Goal: Transaction & Acquisition: Purchase product/service

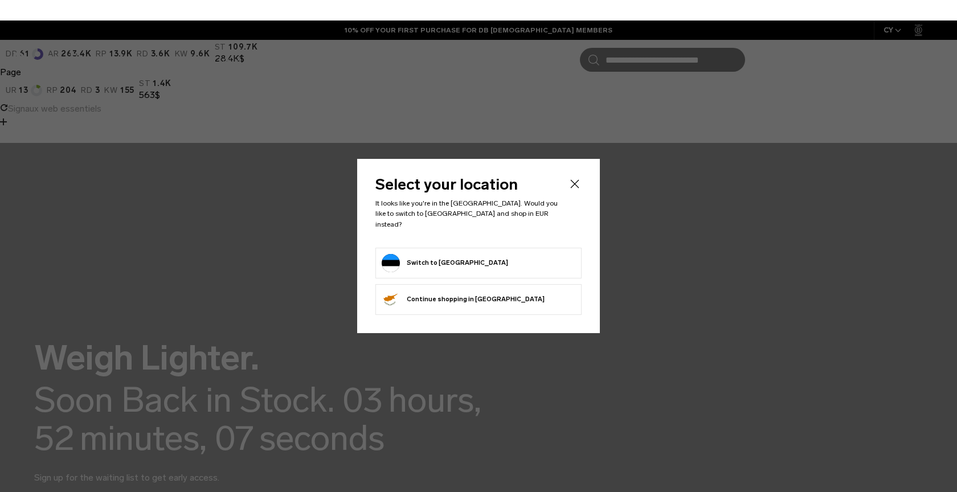
click at [524, 259] on form "Switch to Estonia" at bounding box center [479, 263] width 194 height 18
click at [412, 255] on button "Switch to Estonia" at bounding box center [445, 263] width 127 height 18
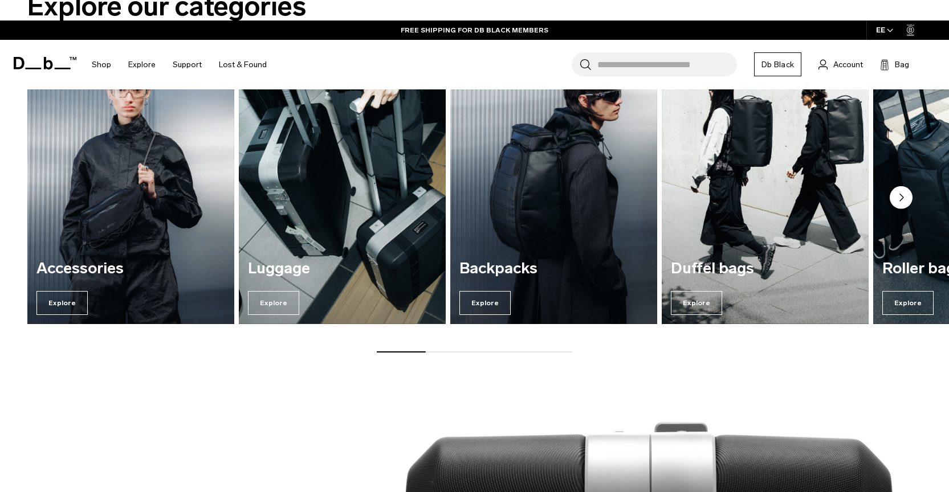
scroll to position [439, 0]
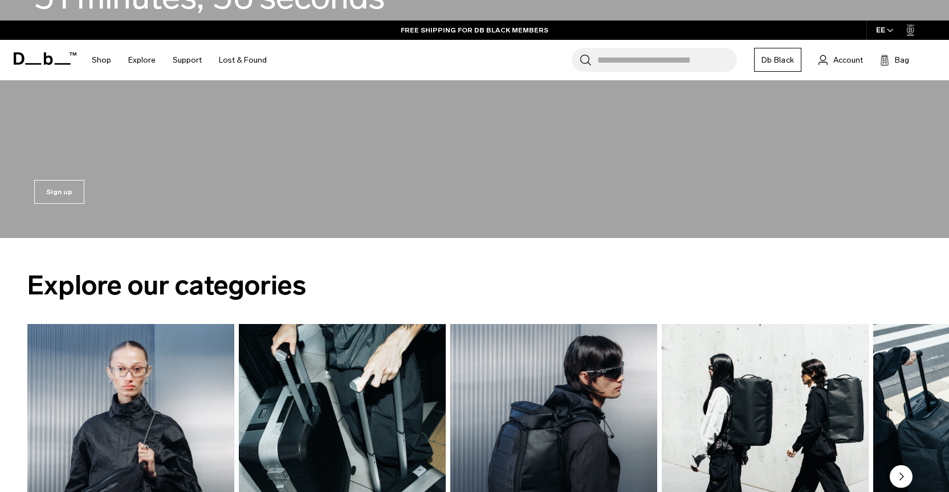
click at [537, 320] on img "3 / 7" at bounding box center [553, 464] width 213 height 288
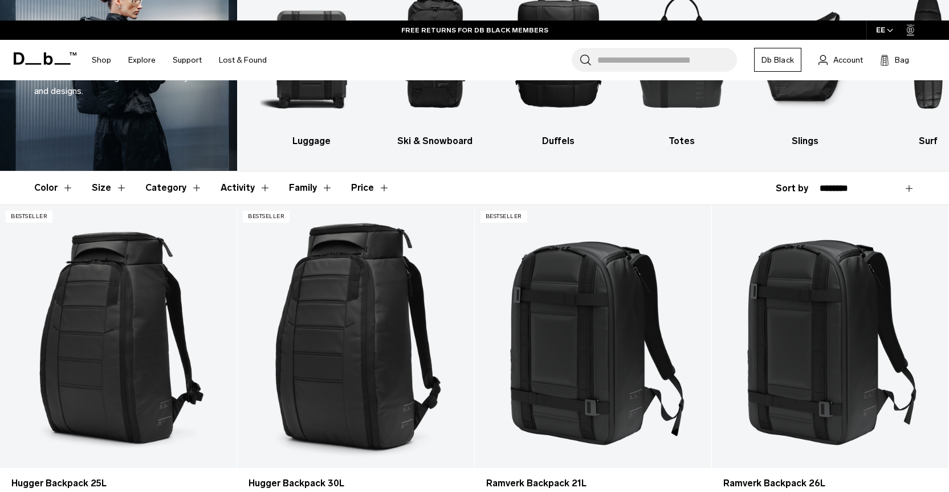
scroll to position [246, 0]
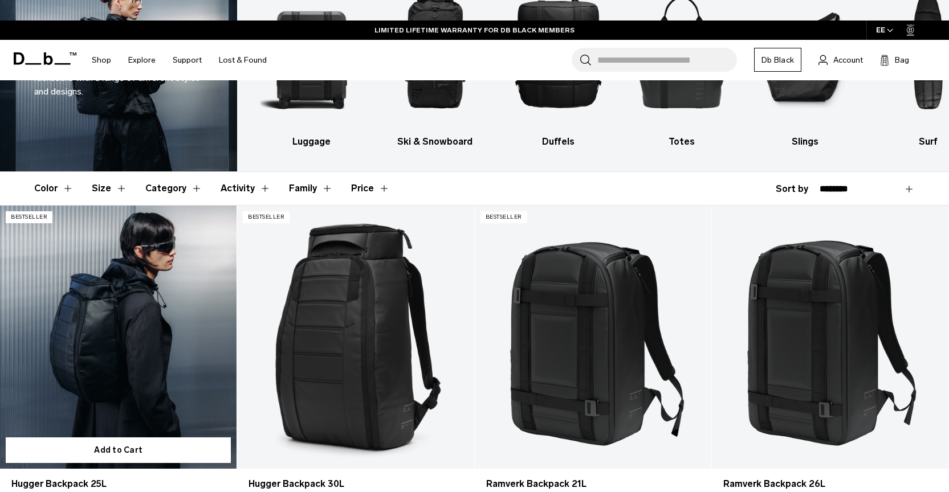
click at [136, 219] on link "Hugger Backpack 25L" at bounding box center [118, 337] width 237 height 263
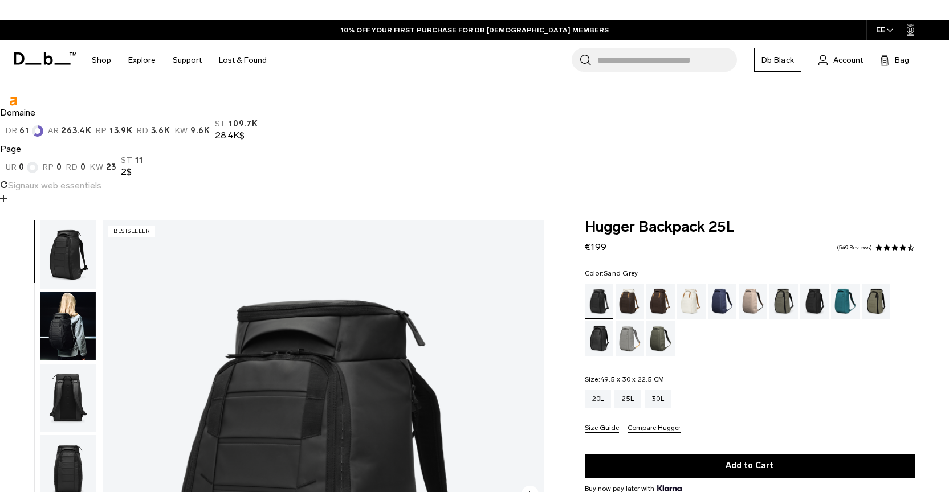
click at [627, 321] on div "Sand Grey" at bounding box center [630, 338] width 29 height 35
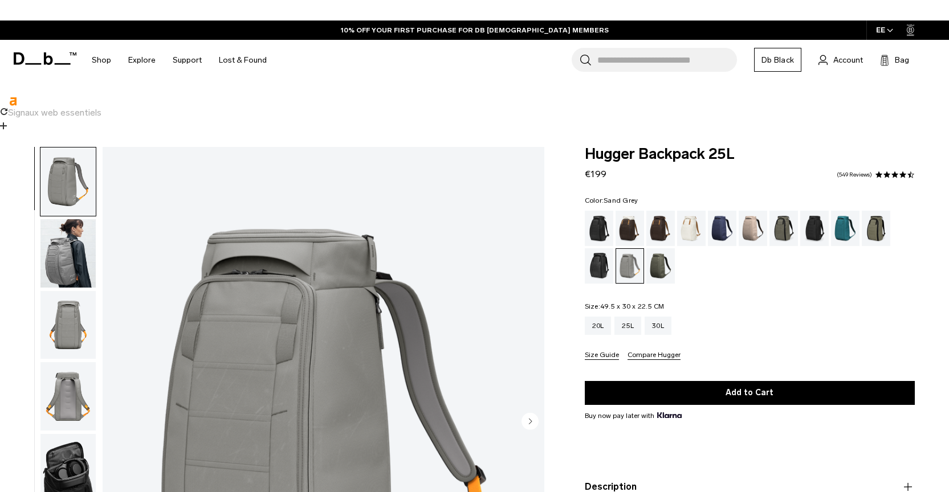
scroll to position [42, 0]
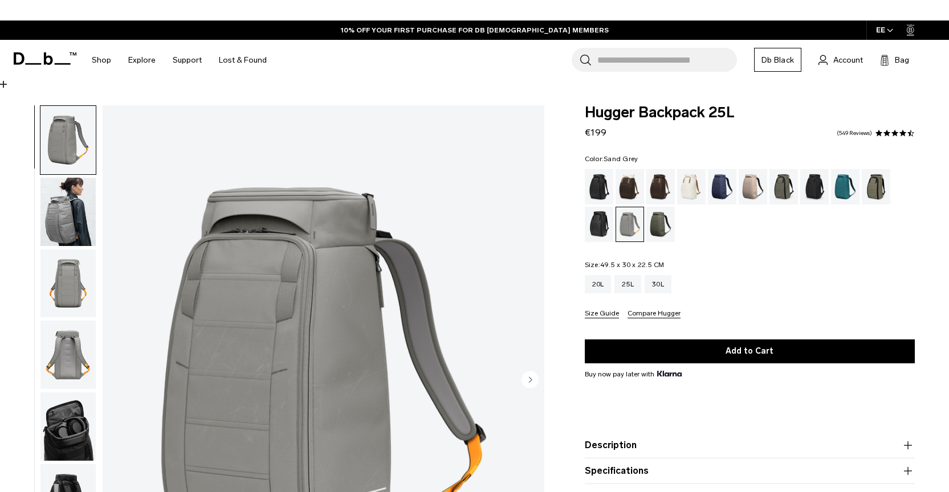
click at [62, 178] on img "button" at bounding box center [67, 212] width 55 height 68
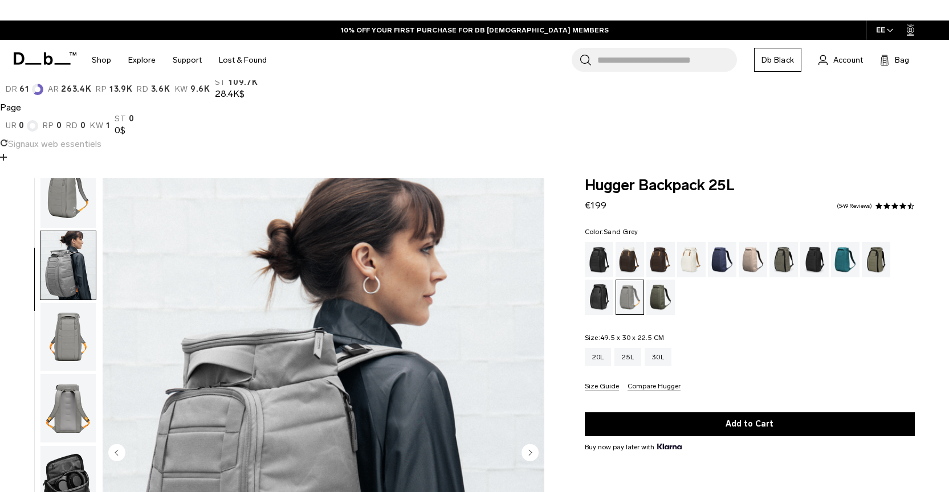
scroll to position [0, 0]
click at [70, 303] on img "button" at bounding box center [67, 337] width 55 height 68
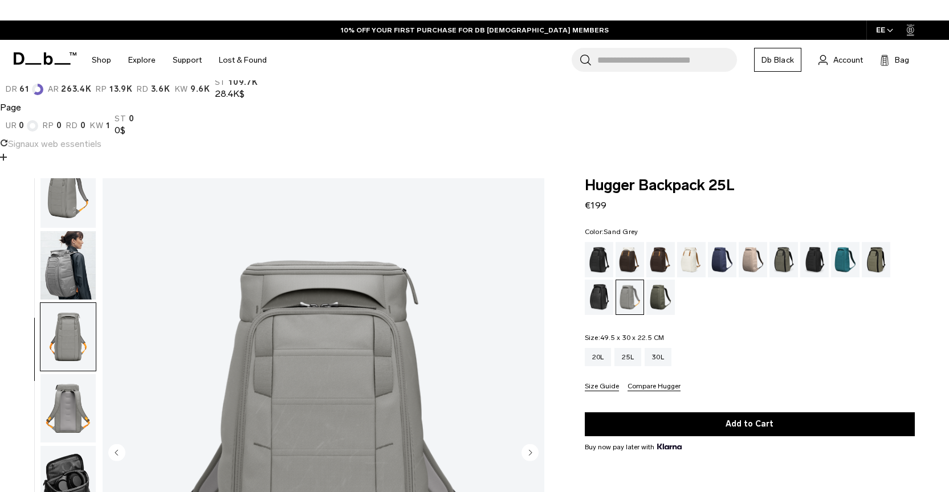
click at [70, 374] on img "button" at bounding box center [67, 408] width 55 height 68
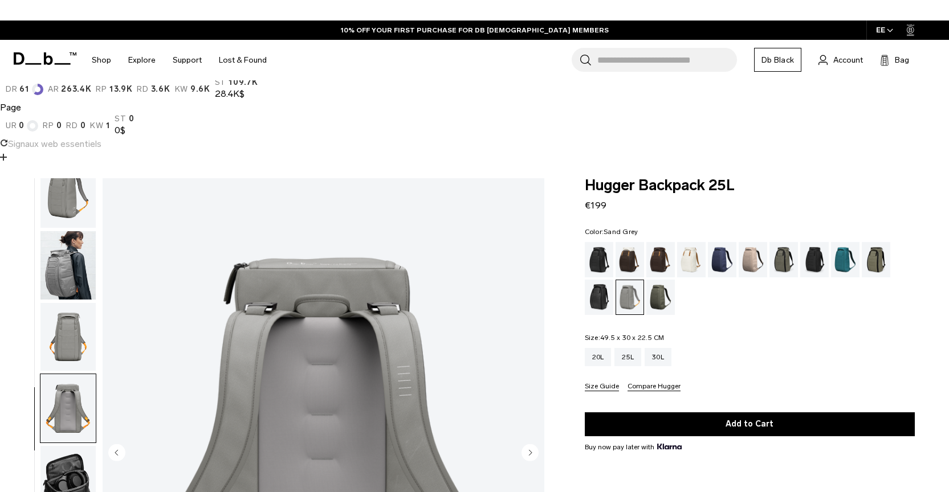
click at [74, 446] on img "button" at bounding box center [67, 480] width 55 height 68
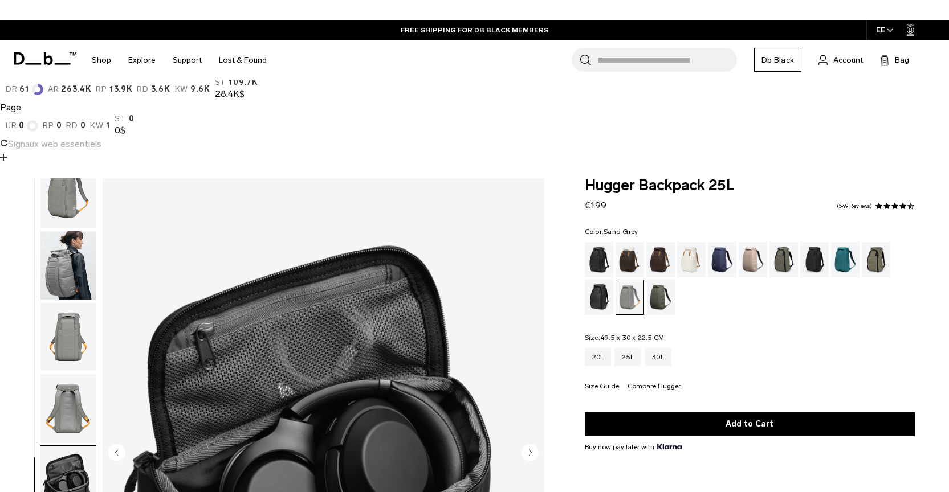
scroll to position [95, 0]
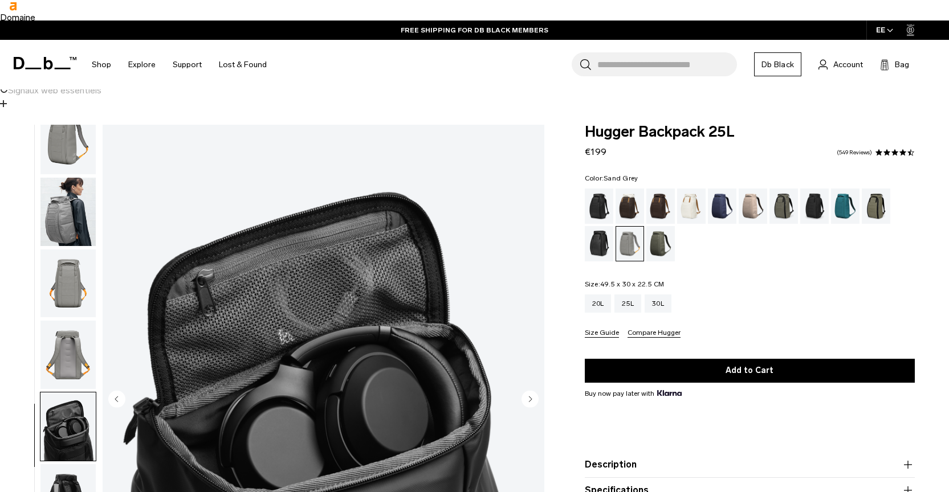
click at [74, 464] on img "button" at bounding box center [67, 498] width 55 height 68
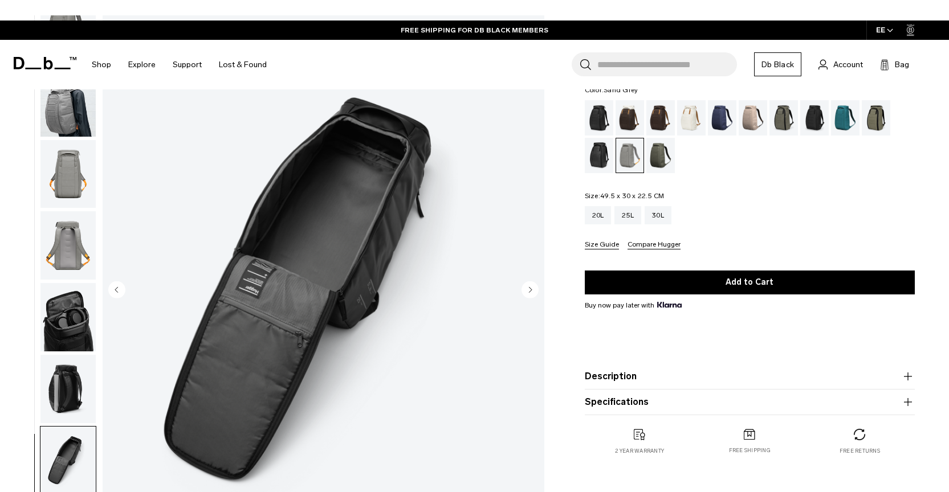
scroll to position [221, 0]
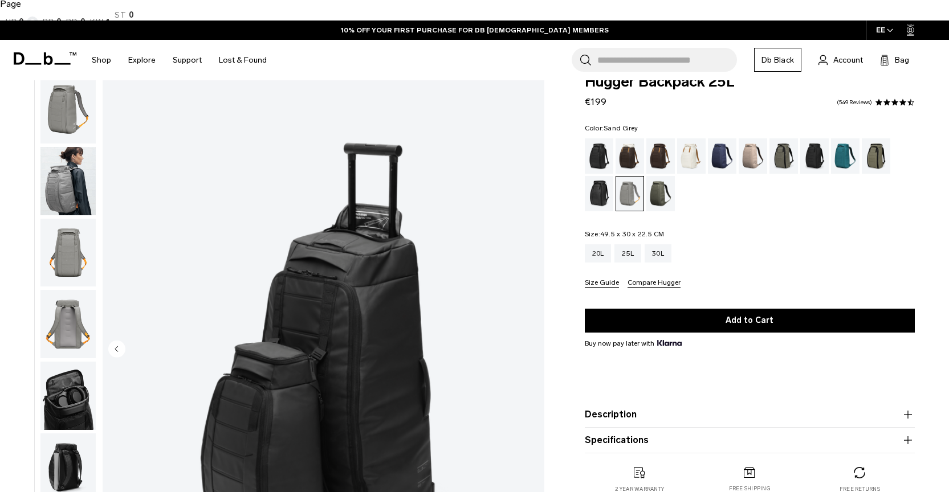
scroll to position [0, 0]
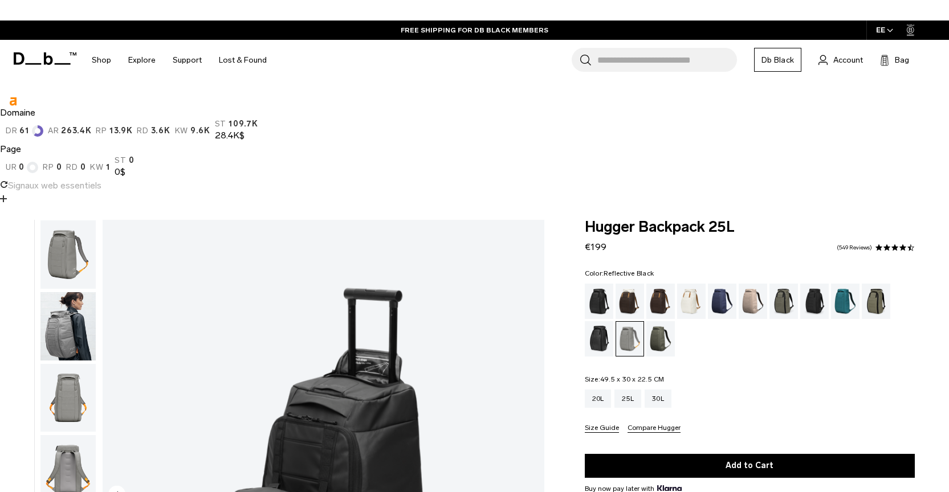
click at [597, 321] on div "Reflective Black" at bounding box center [599, 338] width 29 height 35
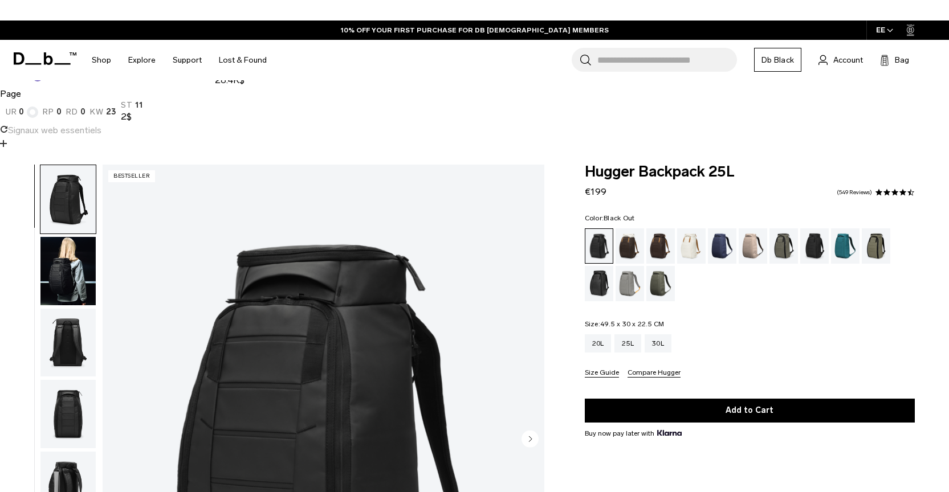
click at [65, 237] on img "button" at bounding box center [67, 271] width 55 height 68
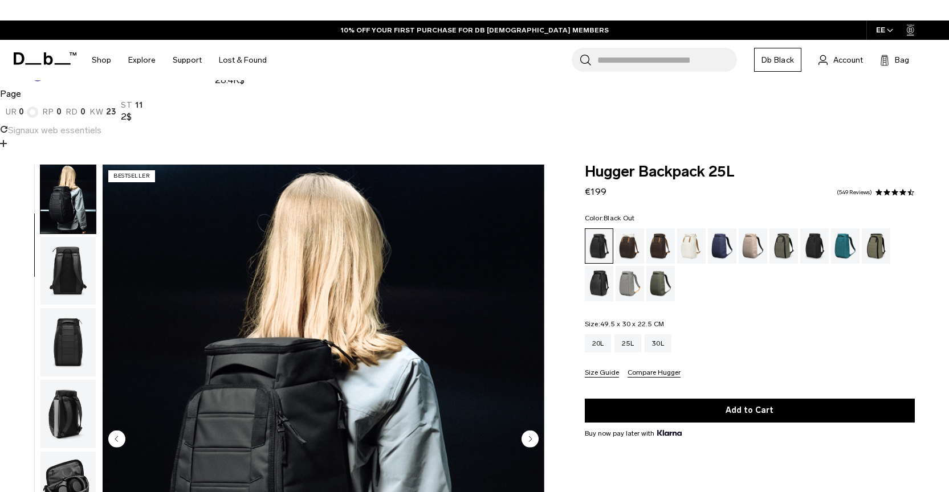
click at [65, 237] on img "button" at bounding box center [67, 271] width 55 height 68
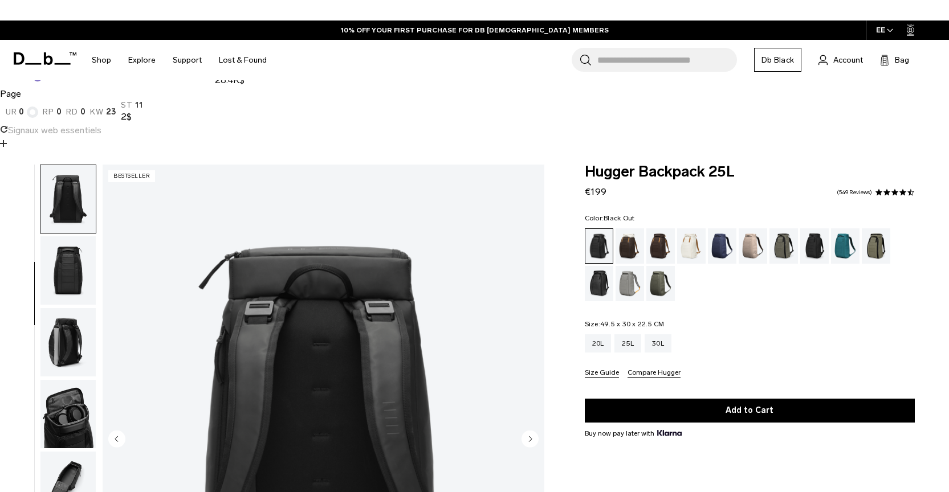
click at [72, 308] on img "button" at bounding box center [67, 342] width 55 height 68
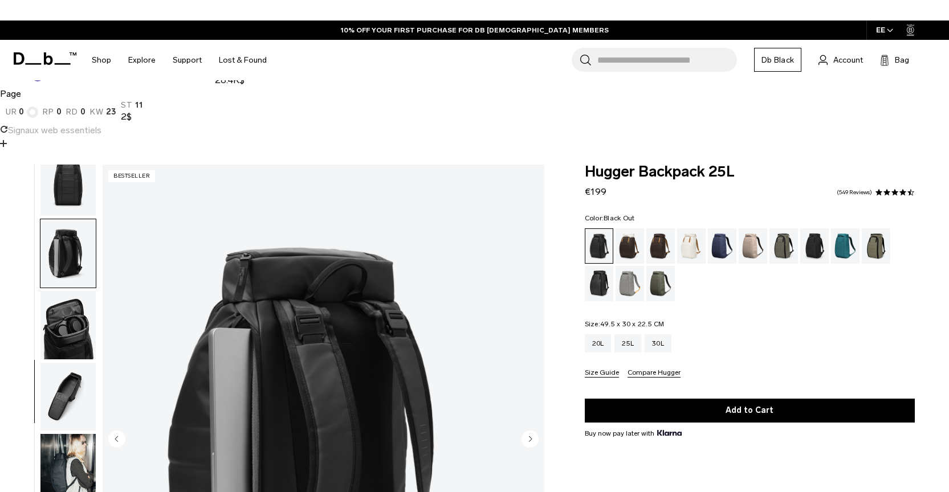
scroll to position [234, 0]
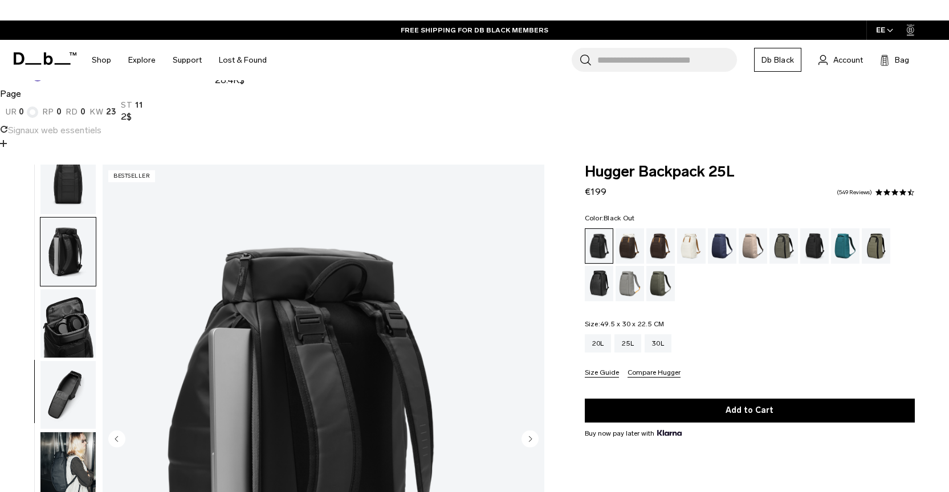
click at [72, 290] on img "button" at bounding box center [67, 324] width 55 height 68
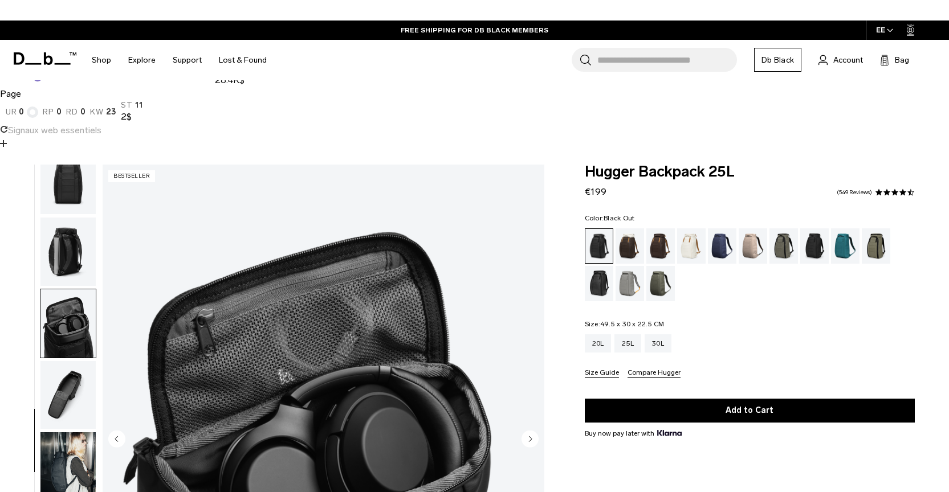
click at [72, 290] on img "button" at bounding box center [67, 324] width 55 height 68
click at [76, 361] on button "button" at bounding box center [68, 396] width 56 height 70
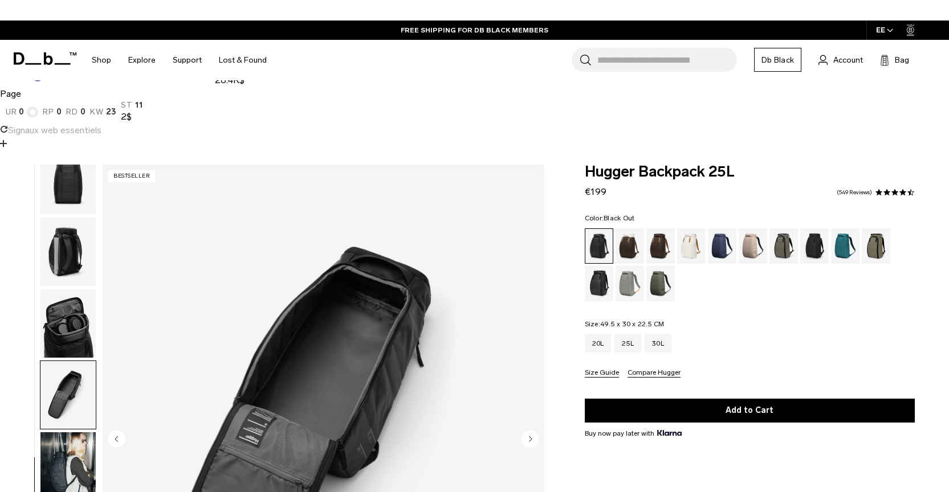
click at [75, 361] on img "button" at bounding box center [67, 395] width 55 height 68
click at [74, 433] on img "button" at bounding box center [67, 467] width 55 height 68
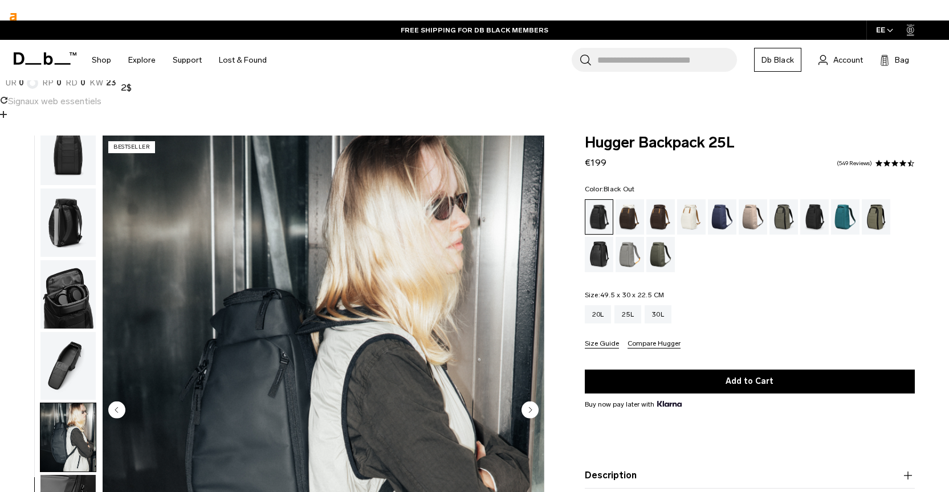
scroll to position [127, 0]
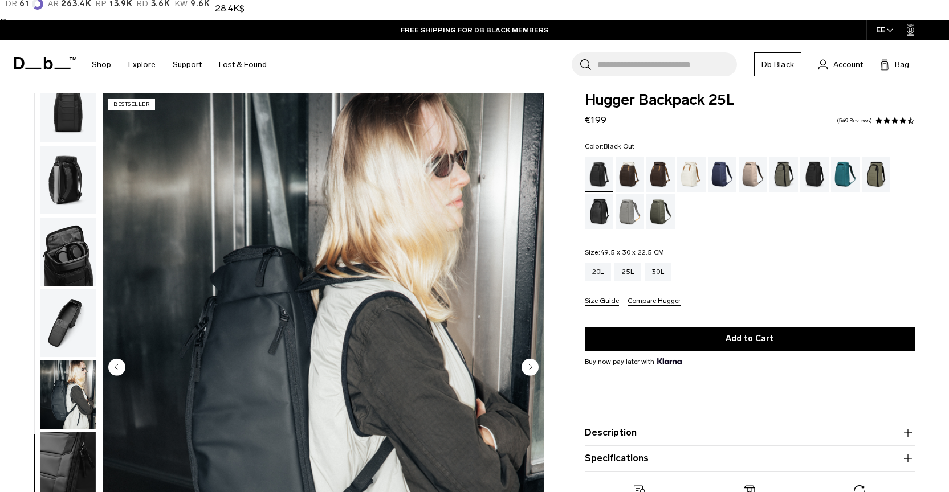
click at [77, 433] on img "button" at bounding box center [67, 467] width 55 height 68
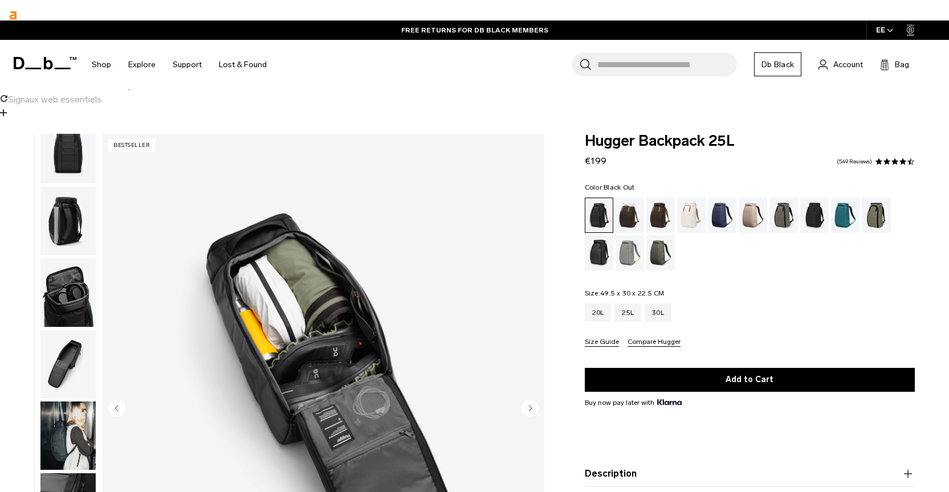
scroll to position [186, 0]
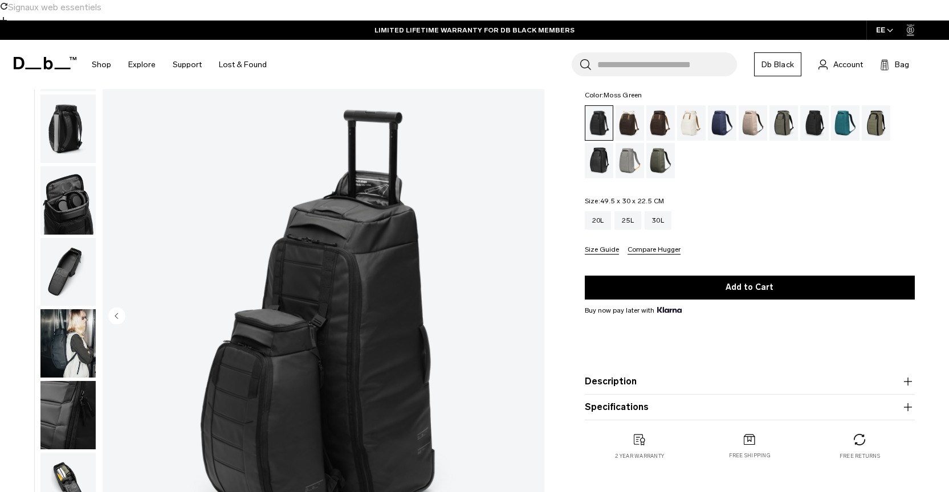
scroll to position [168, 0]
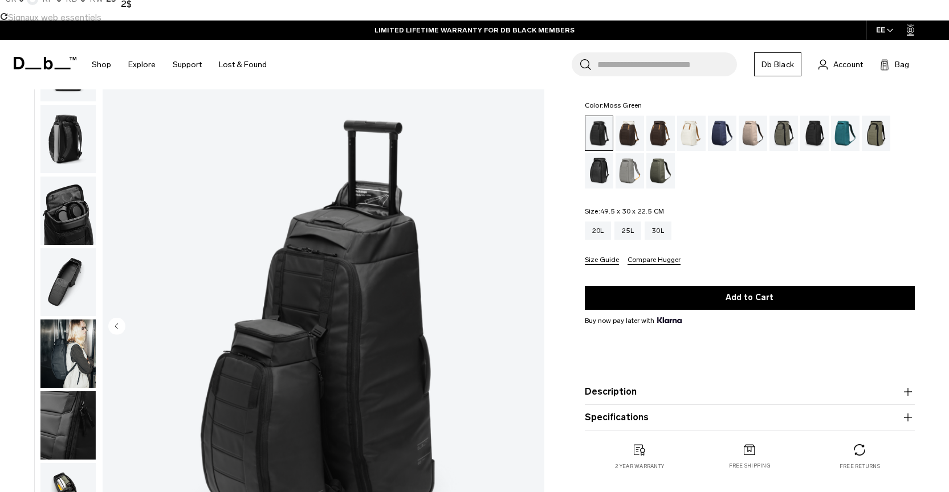
click at [662, 155] on div "Moss Green" at bounding box center [660, 170] width 29 height 35
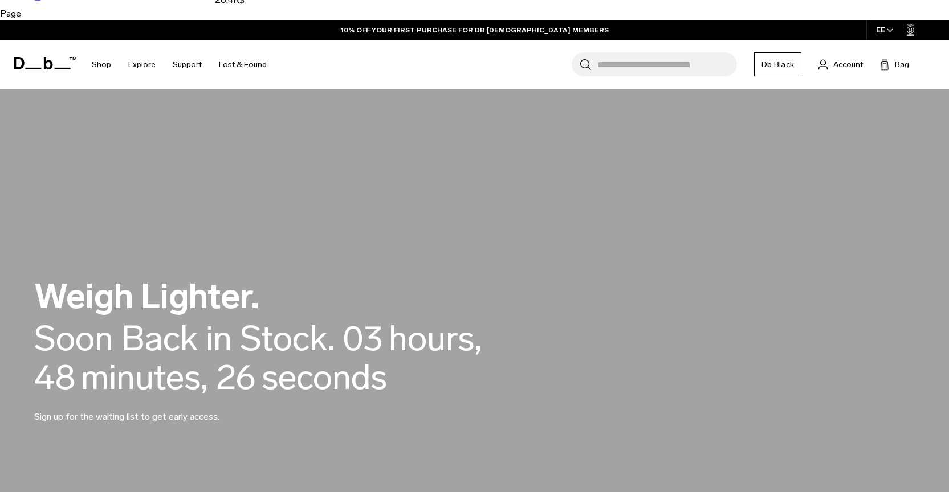
scroll to position [91, 0]
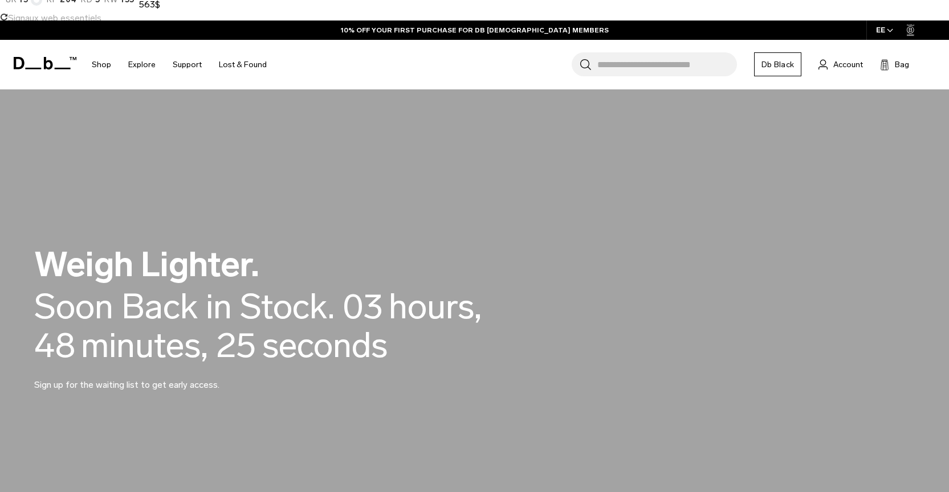
click at [175, 365] on p "Sign up for the waiting list to get early access." at bounding box center [171, 378] width 274 height 27
click at [176, 365] on p "Sign up for the waiting list to get early access." at bounding box center [171, 378] width 274 height 27
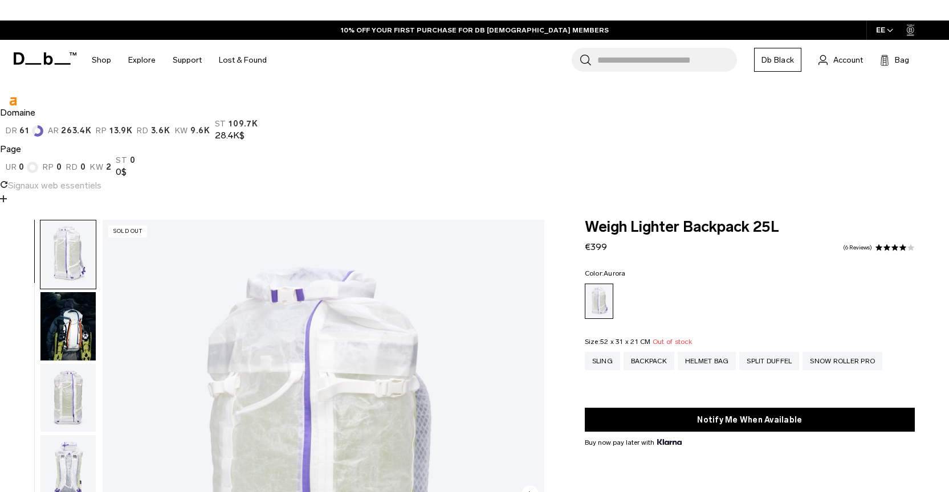
click at [67, 292] on img "button" at bounding box center [67, 326] width 55 height 68
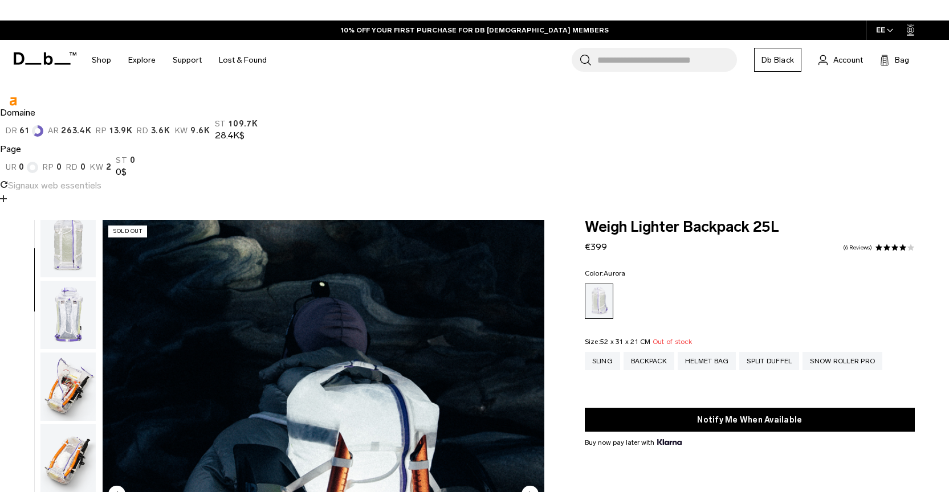
click at [63, 281] on img "button" at bounding box center [67, 315] width 55 height 68
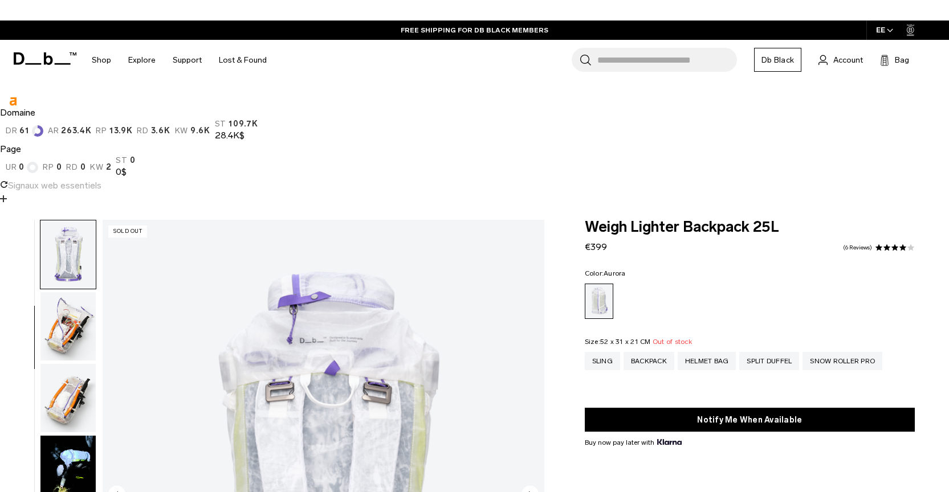
click at [57, 292] on img "button" at bounding box center [67, 326] width 55 height 68
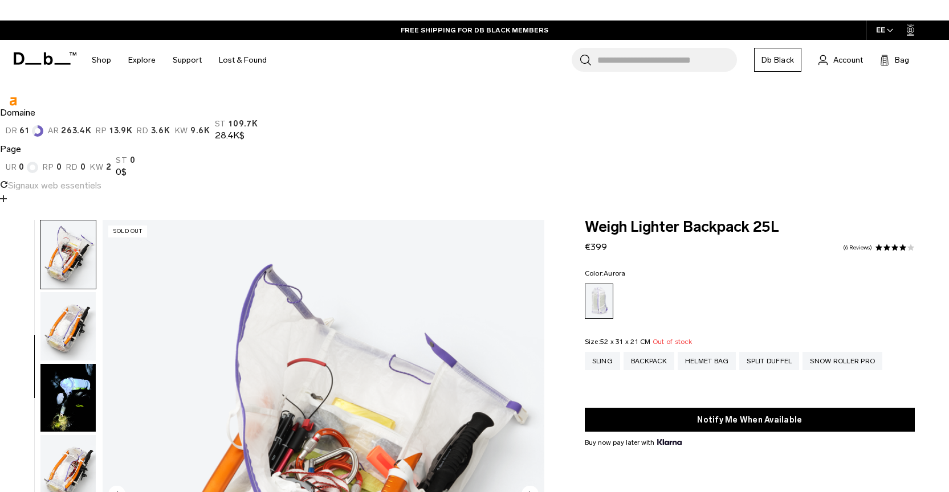
click at [58, 292] on img "button" at bounding box center [67, 326] width 55 height 68
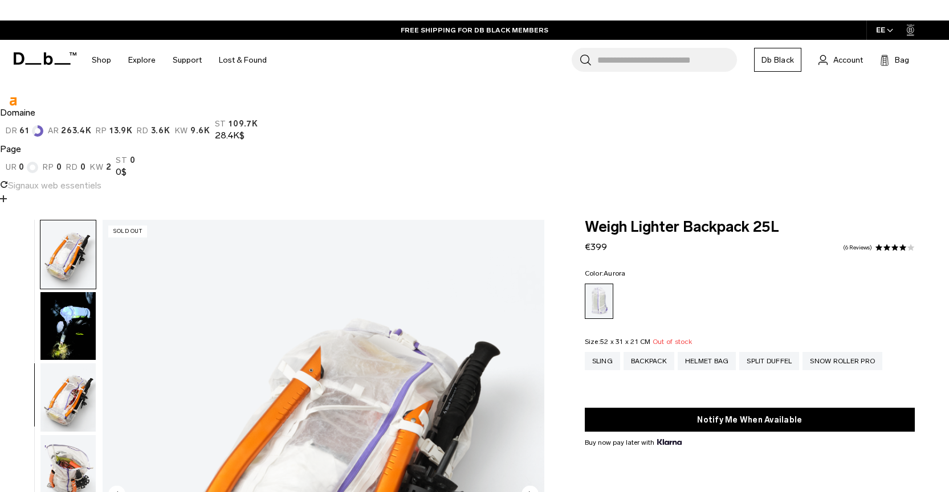
click at [58, 292] on img "button" at bounding box center [67, 326] width 55 height 68
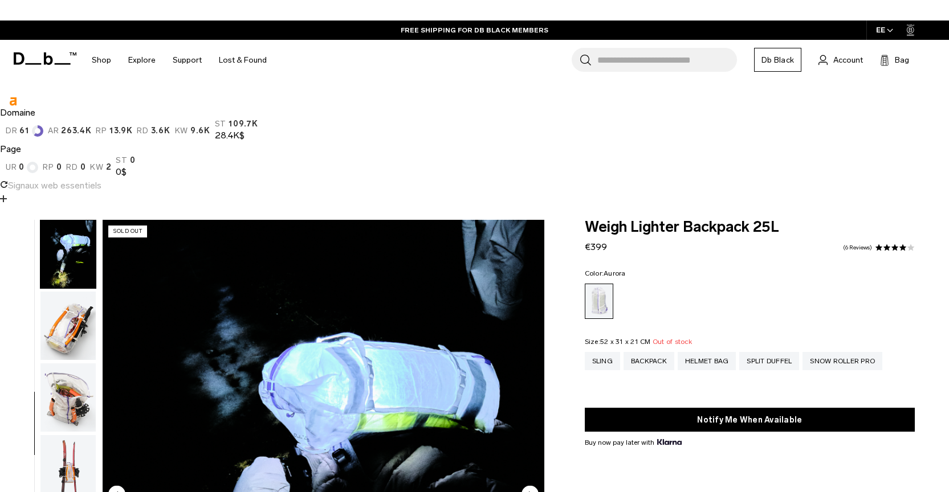
click at [58, 292] on img "button" at bounding box center [67, 326] width 55 height 68
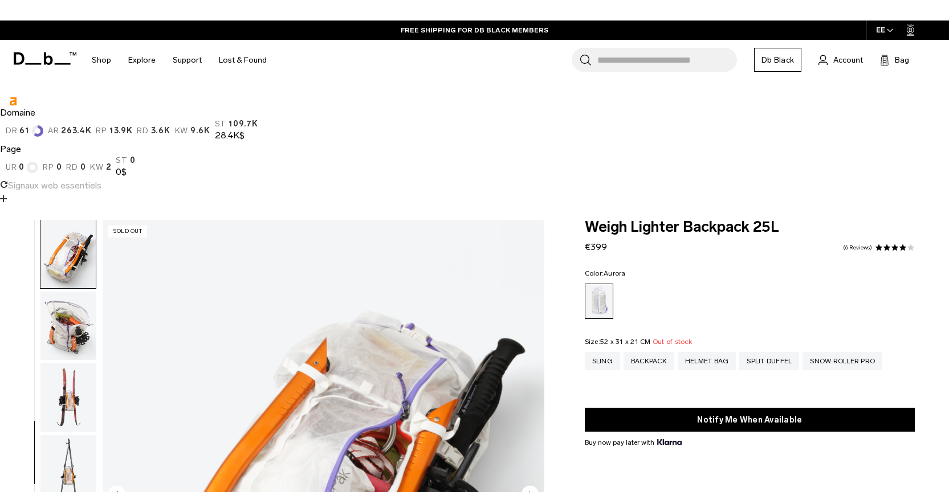
click at [58, 292] on img "button" at bounding box center [67, 326] width 55 height 68
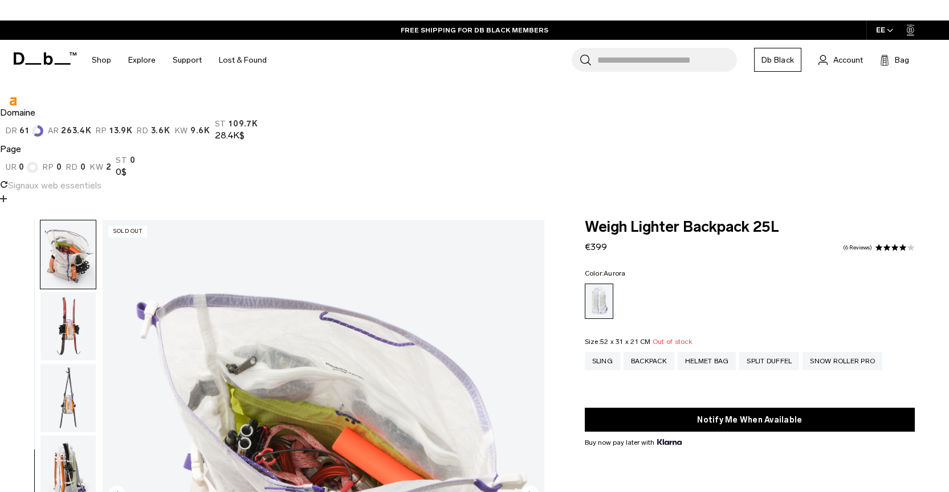
click at [58, 292] on img "button" at bounding box center [67, 326] width 55 height 68
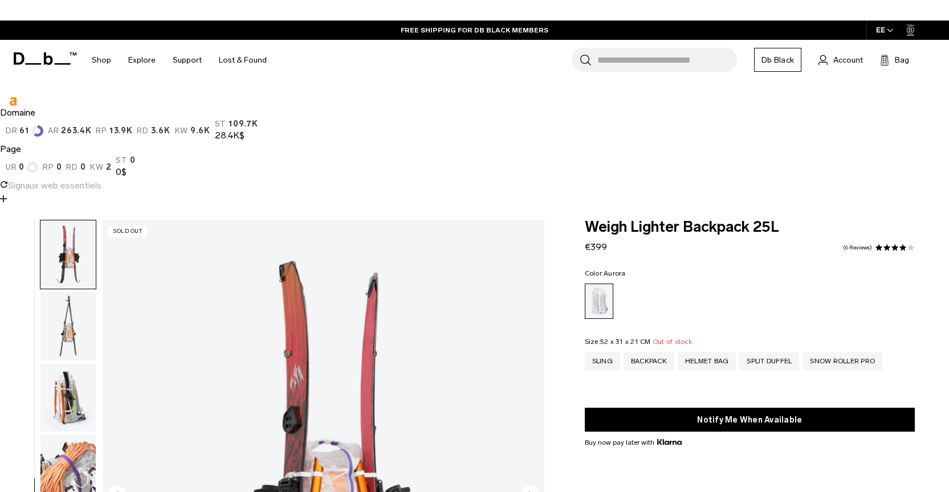
click at [58, 292] on img "button" at bounding box center [67, 326] width 55 height 68
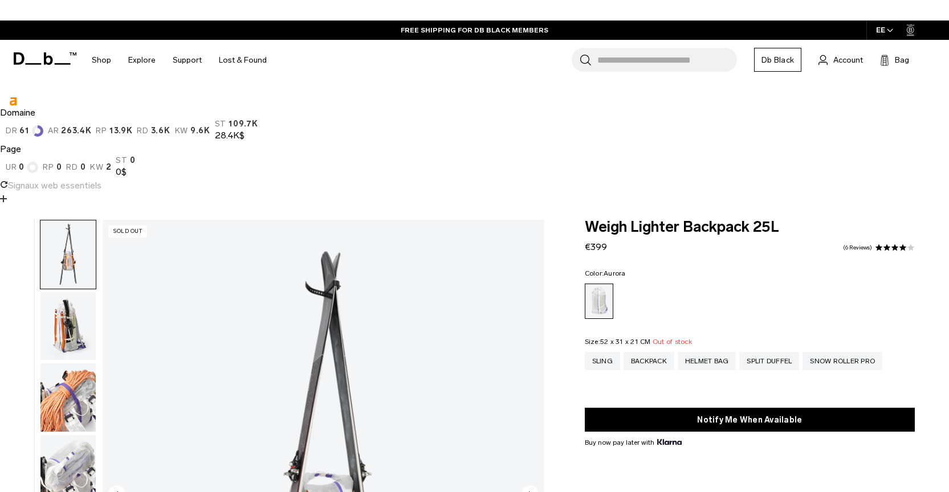
click at [58, 292] on img "button" at bounding box center [67, 326] width 55 height 68
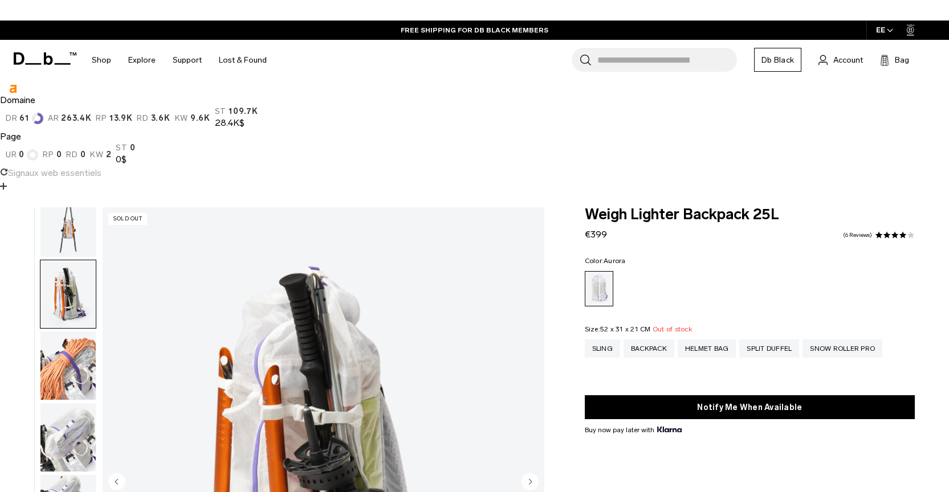
scroll to position [19, 0]
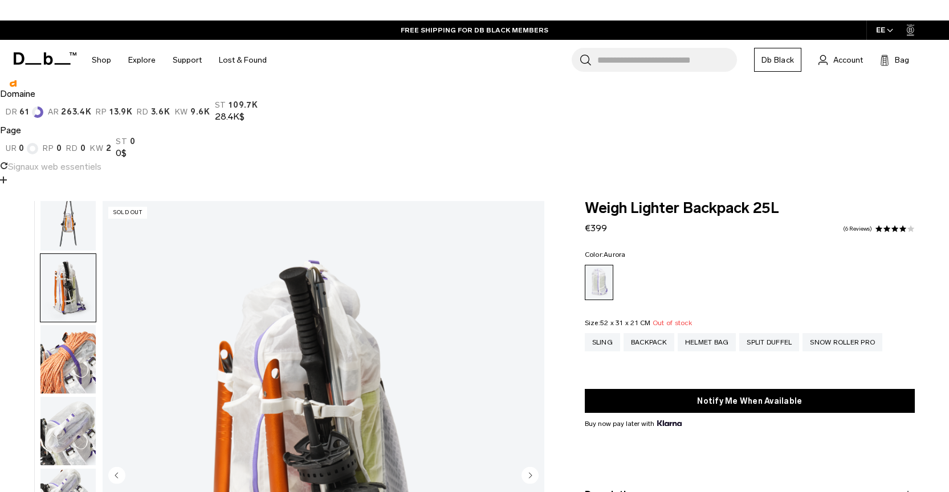
click at [58, 254] on img "button" at bounding box center [67, 288] width 55 height 68
click at [59, 325] on img "button" at bounding box center [67, 359] width 55 height 68
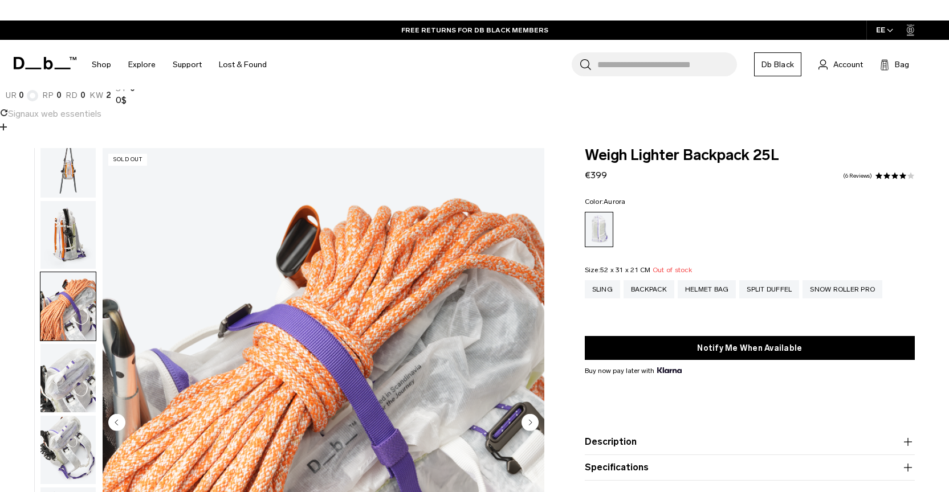
click at [58, 344] on img "button" at bounding box center [67, 378] width 55 height 68
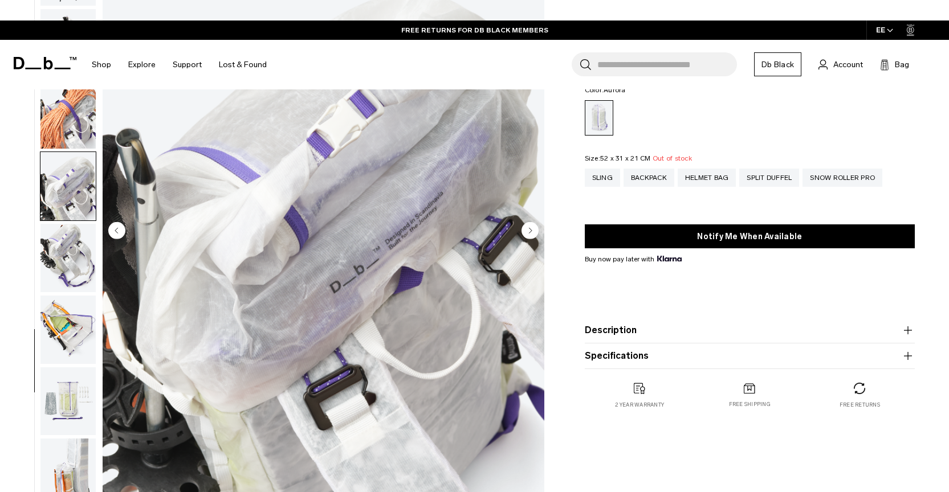
scroll to position [267, 0]
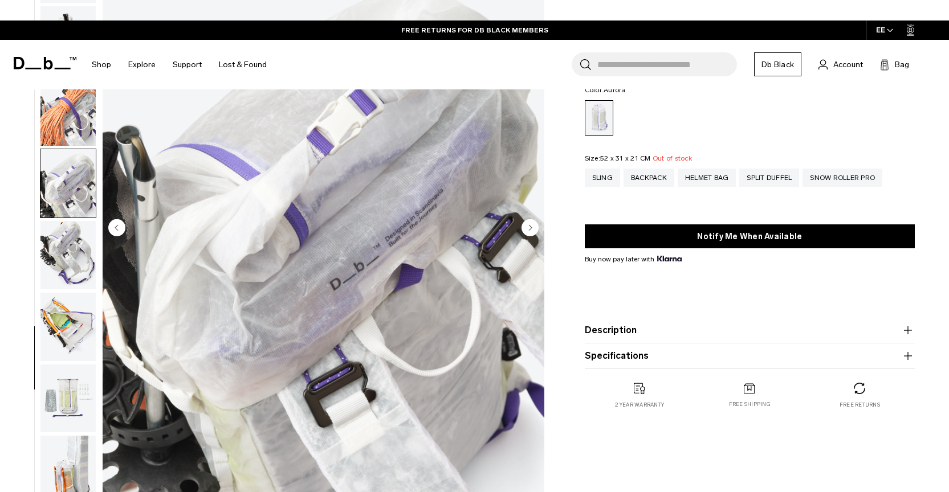
click at [64, 365] on img "button" at bounding box center [67, 399] width 55 height 68
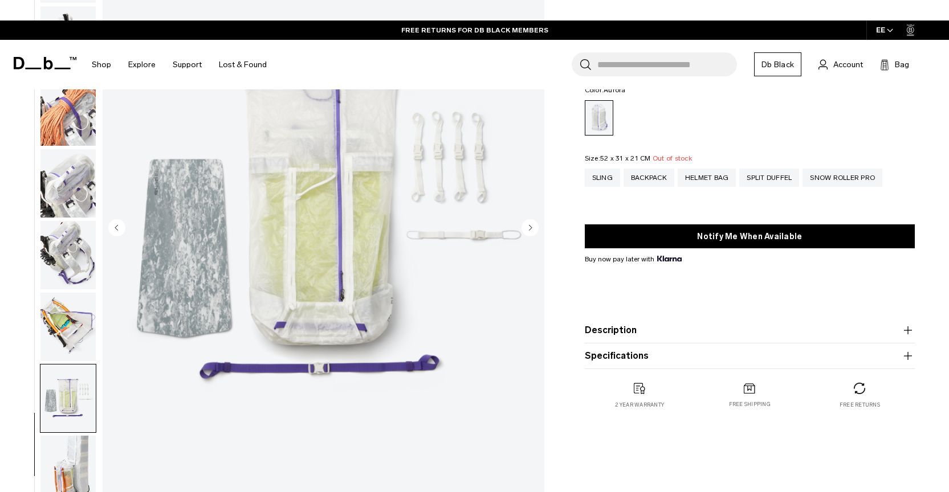
scroll to position [691, 0]
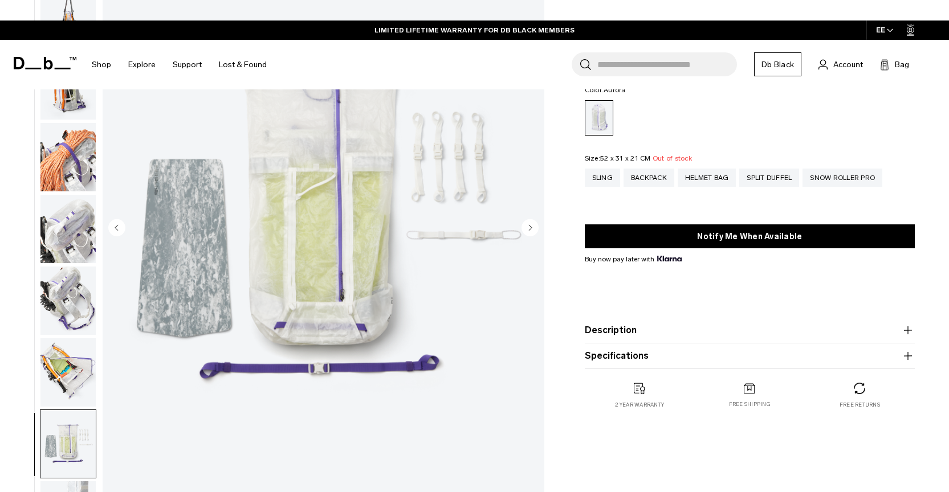
click at [52, 356] on ul at bounding box center [68, 229] width 56 height 552
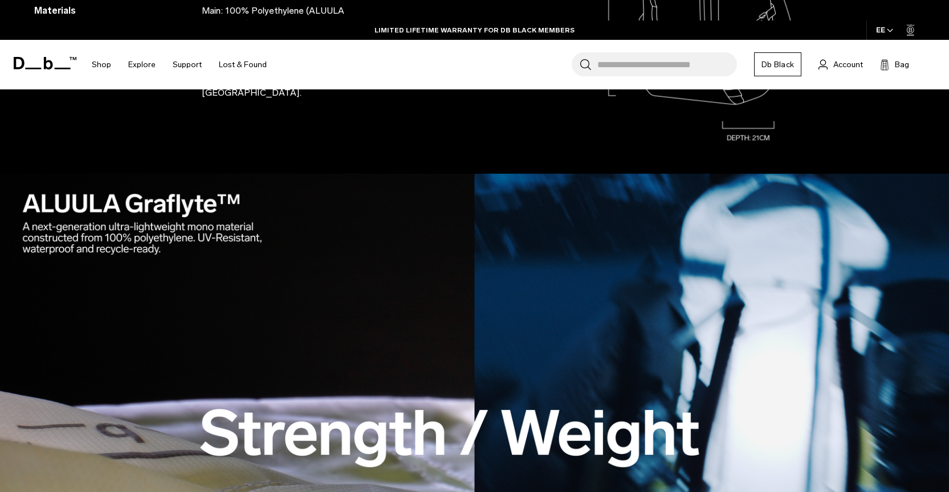
scroll to position [0, 0]
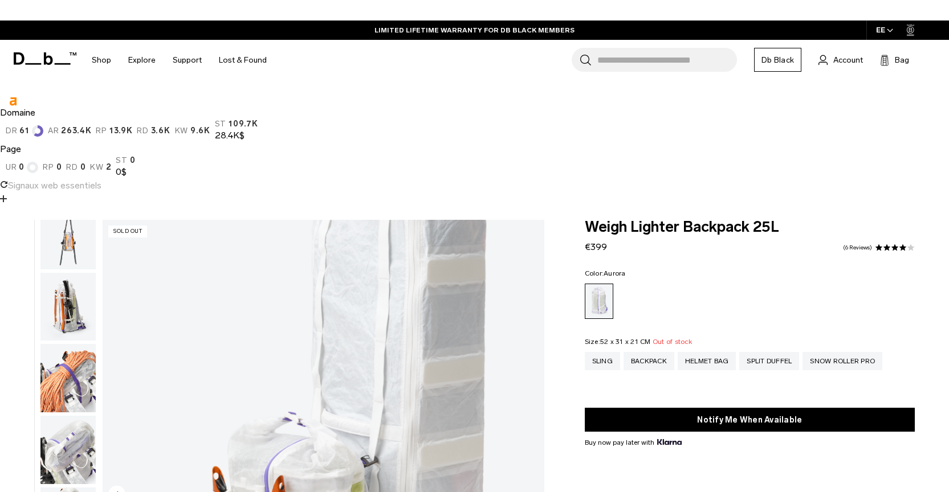
click at [56, 61] on icon at bounding box center [45, 58] width 63 height 13
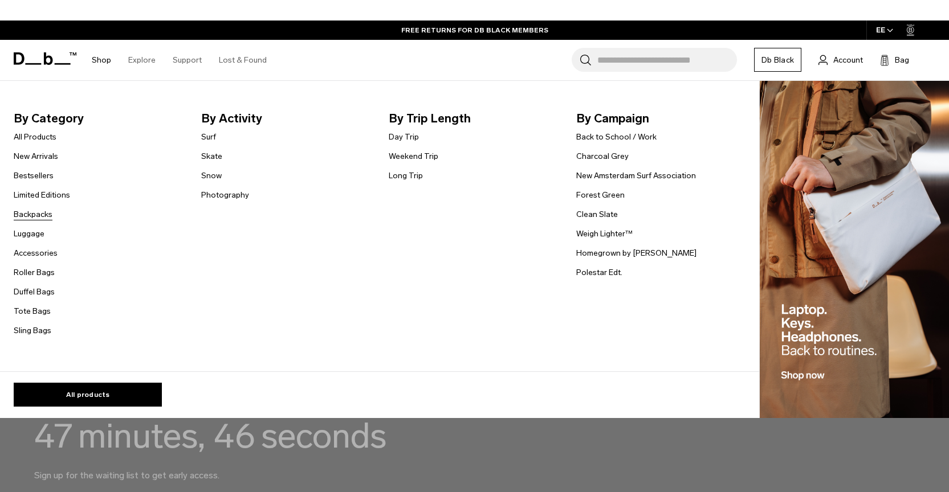
click at [37, 218] on link "Backpacks" at bounding box center [33, 215] width 39 height 12
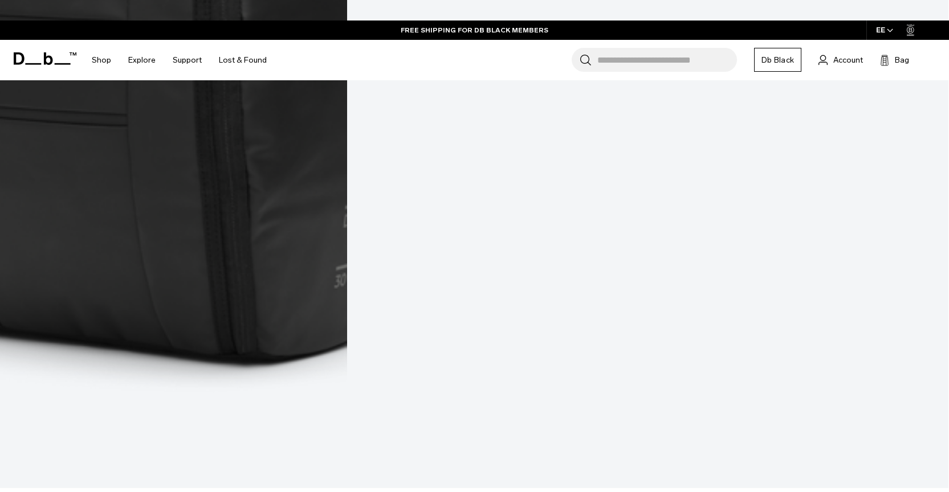
scroll to position [2320, 0]
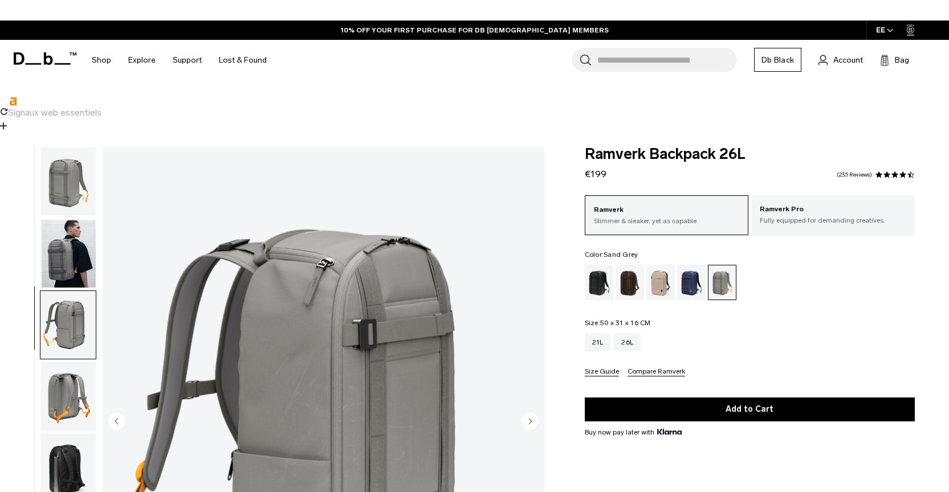
scroll to position [20, 0]
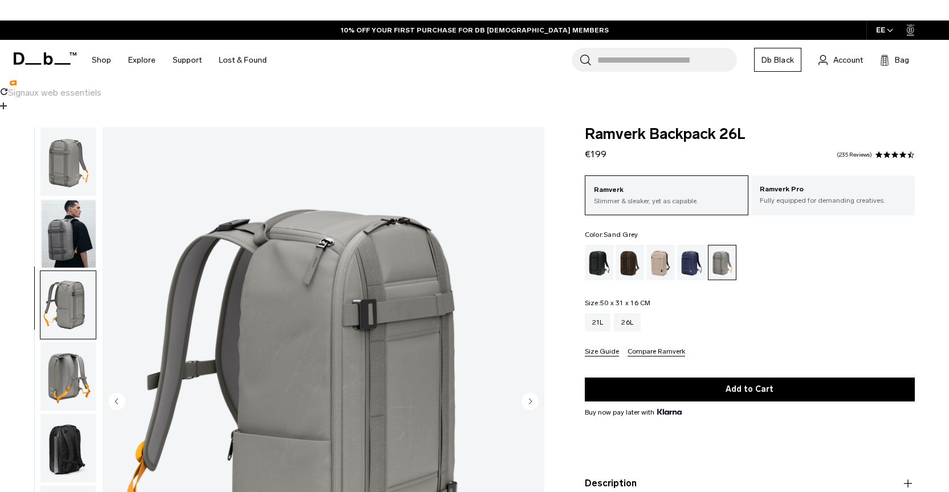
click at [76, 343] on img "button" at bounding box center [67, 377] width 55 height 68
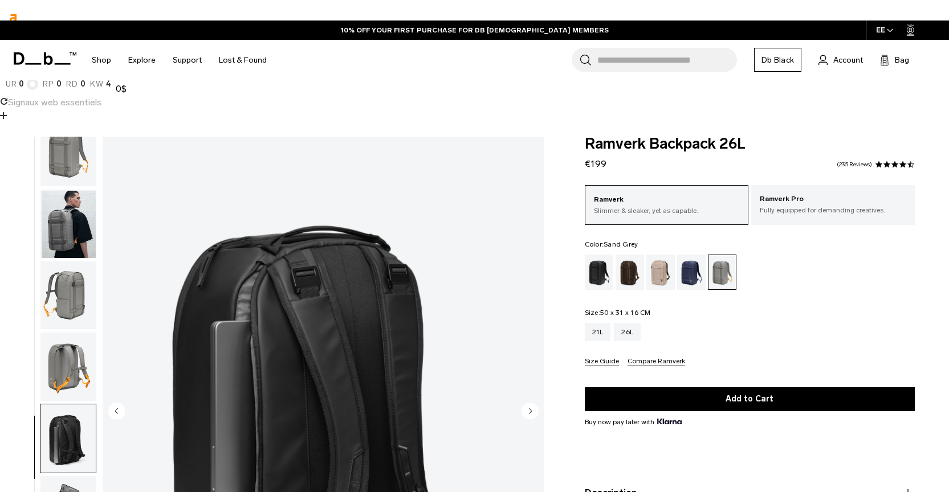
scroll to position [0, 0]
click at [67, 405] on img "button" at bounding box center [67, 439] width 55 height 68
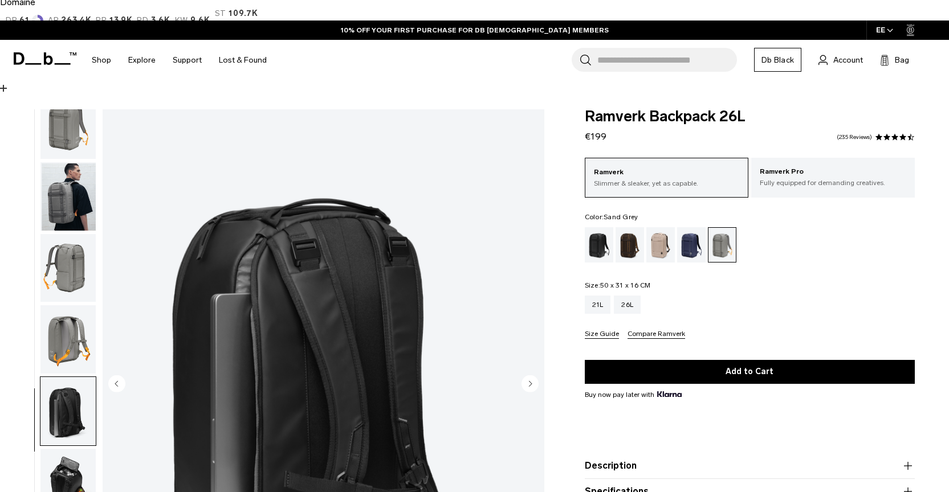
scroll to position [169, 0]
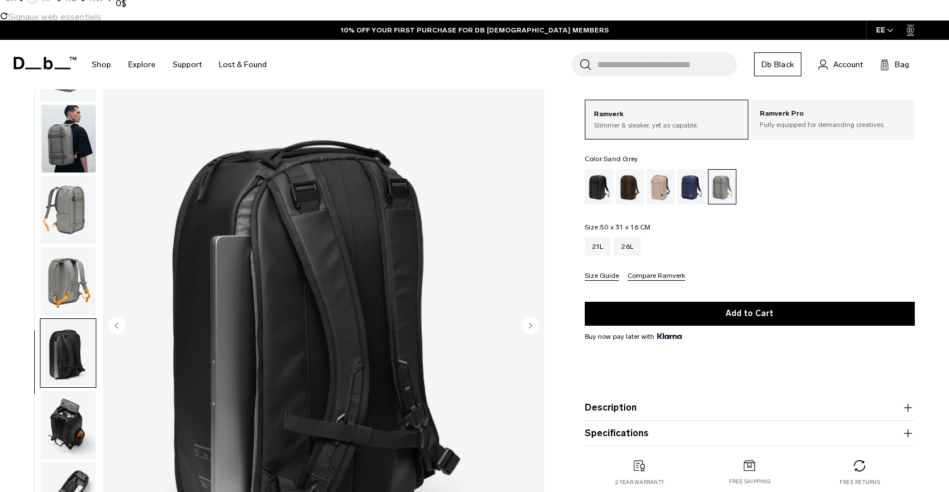
click at [62, 391] on img "button" at bounding box center [67, 425] width 55 height 68
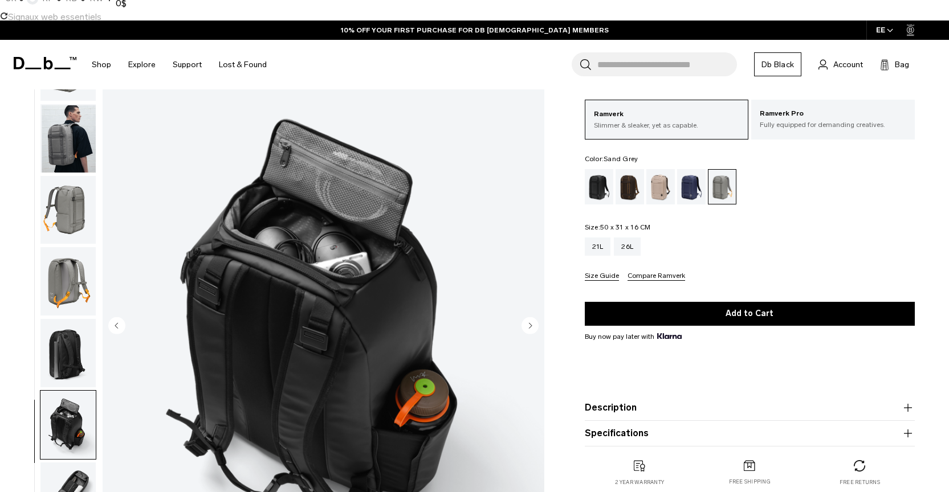
drag, startPoint x: 57, startPoint y: 360, endPoint x: 60, endPoint y: 330, distance: 30.3
click at [58, 463] on img "button" at bounding box center [67, 497] width 55 height 68
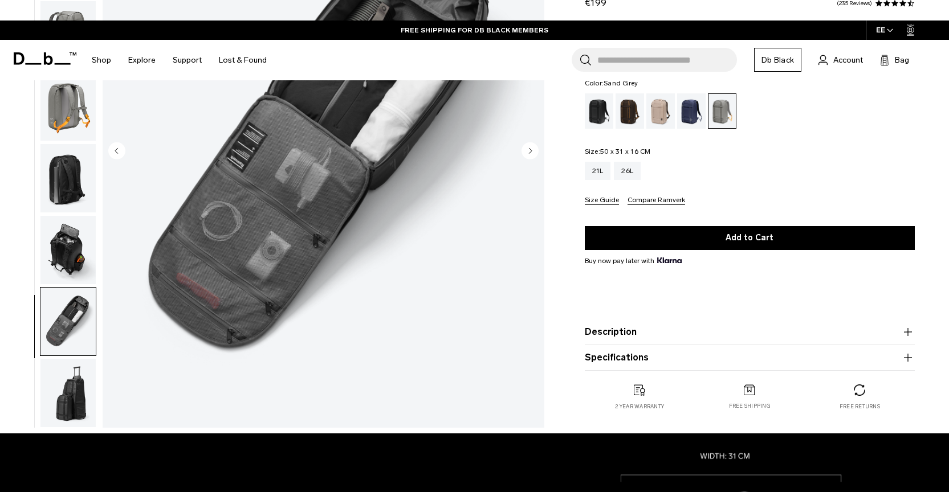
scroll to position [347, 0]
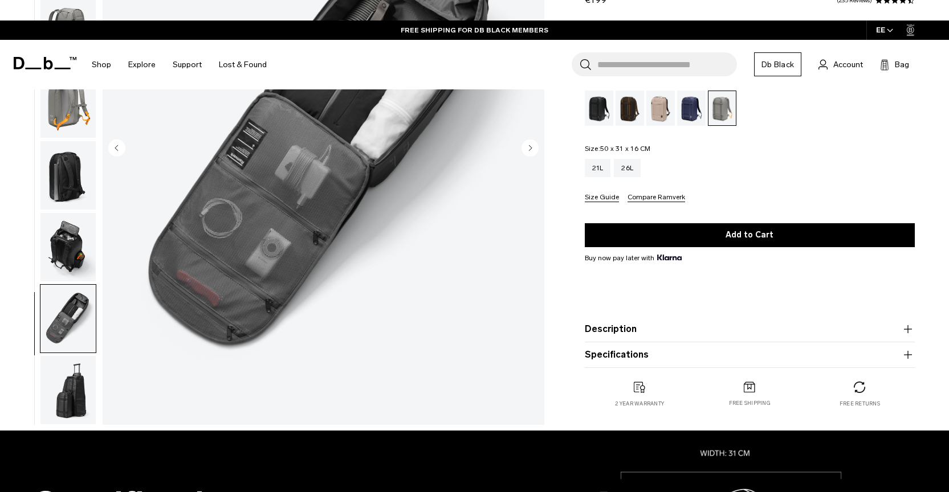
click at [66, 356] on img "button" at bounding box center [67, 390] width 55 height 68
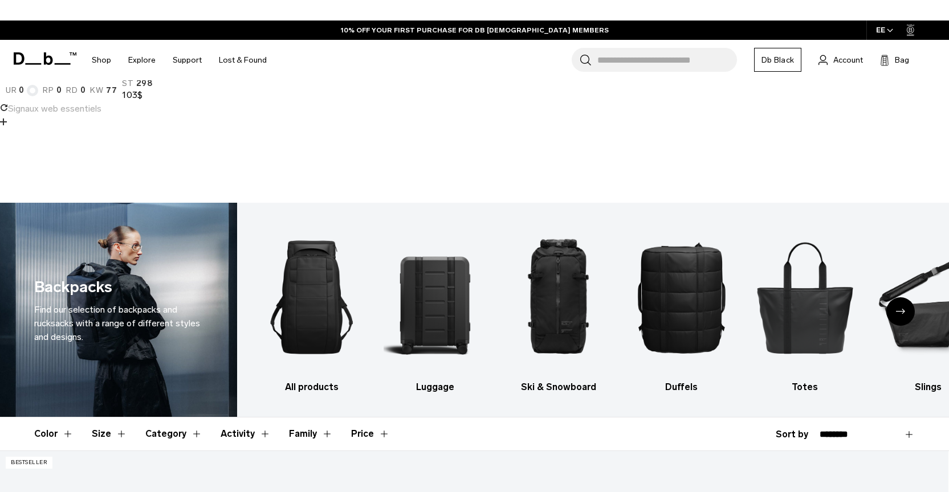
scroll to position [3425, 0]
